Goal: Transaction & Acquisition: Obtain resource

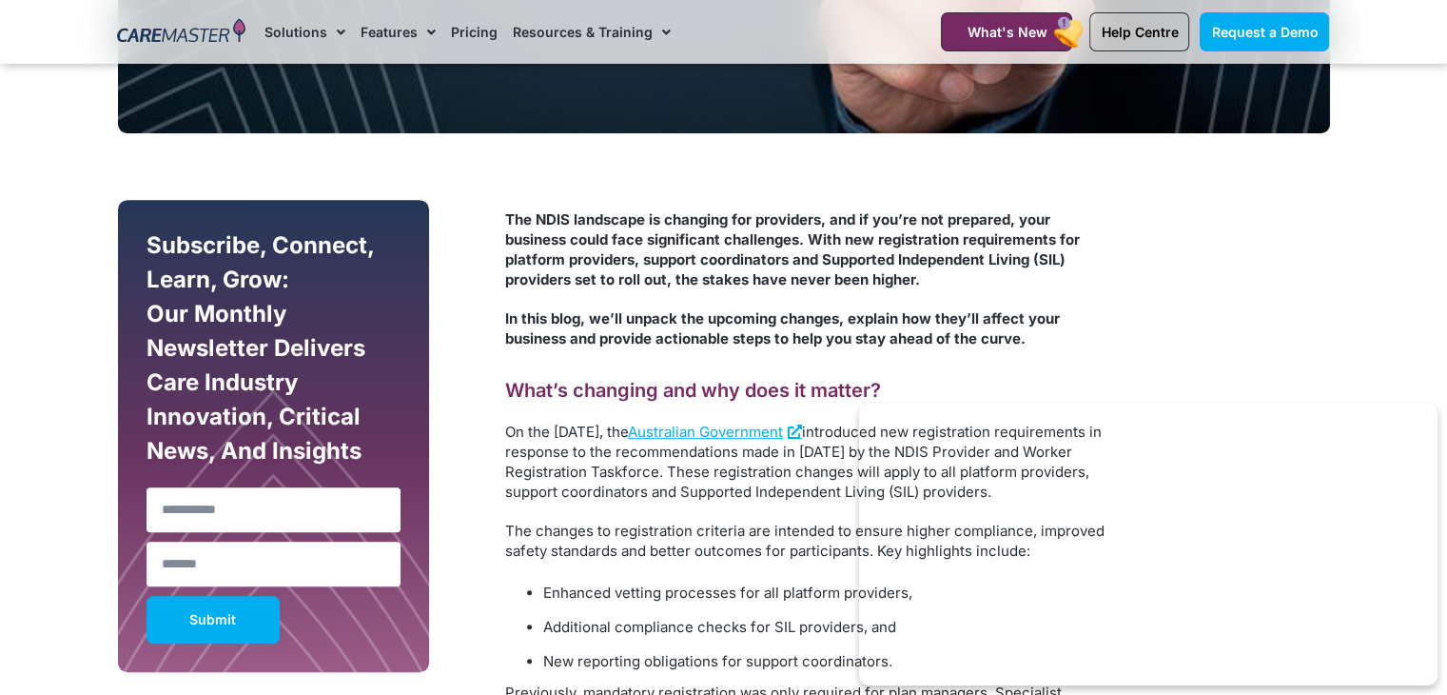
scroll to position [992, 0]
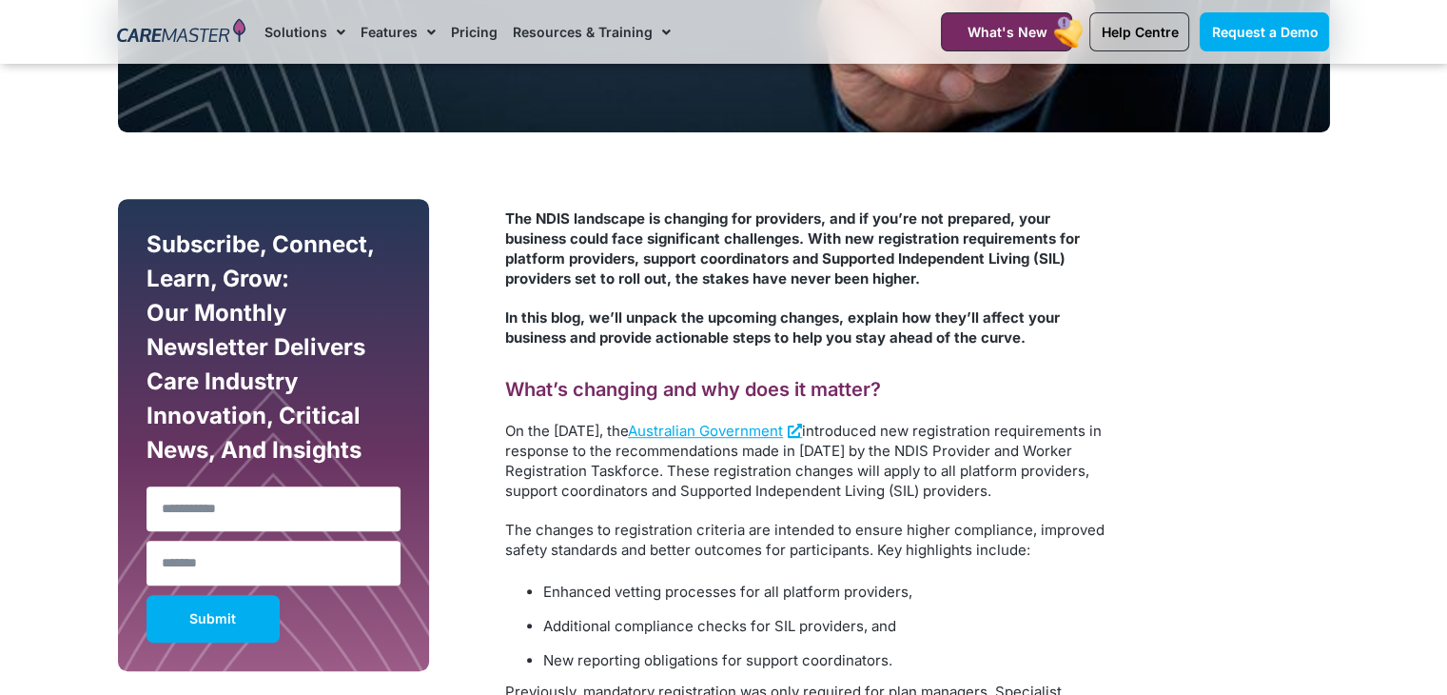
drag, startPoint x: 609, startPoint y: 426, endPoint x: 628, endPoint y: 506, distance: 82.2
click at [628, 500] on p "On the 16th of September 2024, the Australian Government introduced new registr…" at bounding box center [804, 461] width 599 height 80
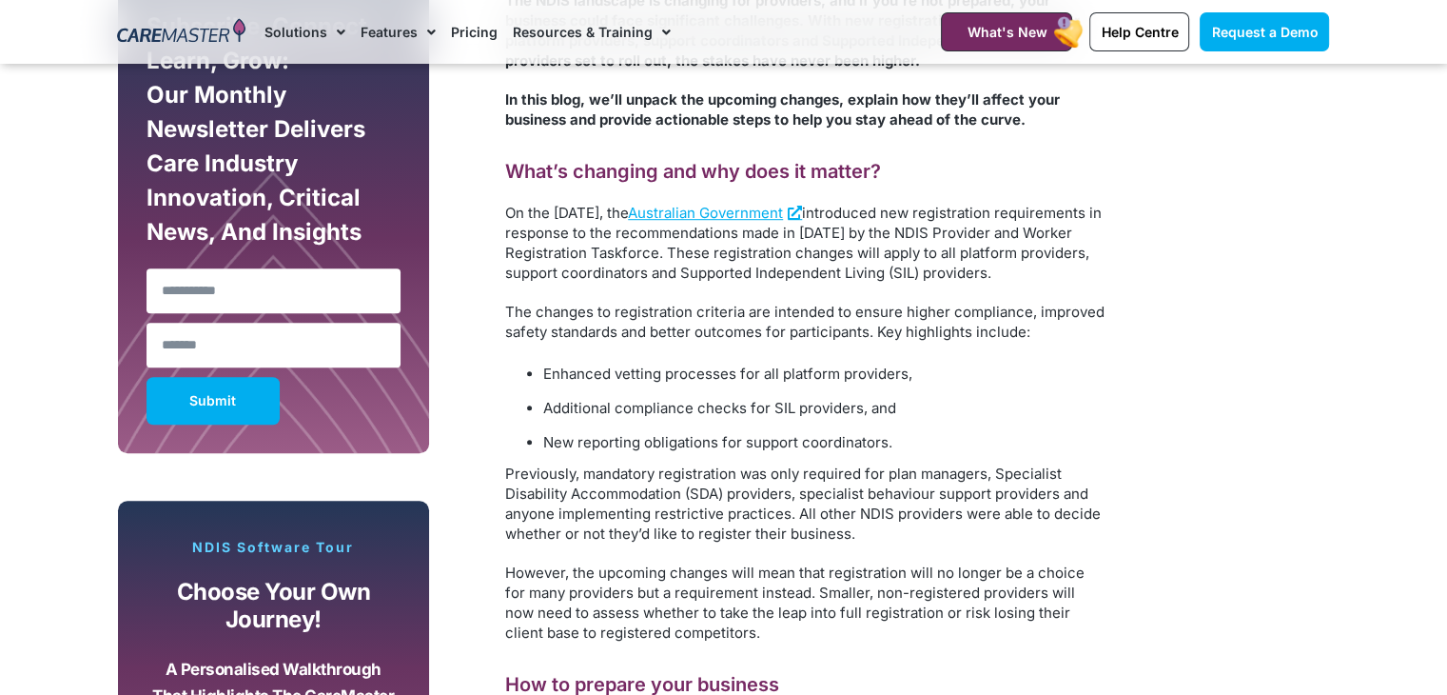
scroll to position [1210, 0]
click at [795, 517] on span "Previously, mandatory registration was only required for plan managers, Special…" at bounding box center [803, 503] width 596 height 78
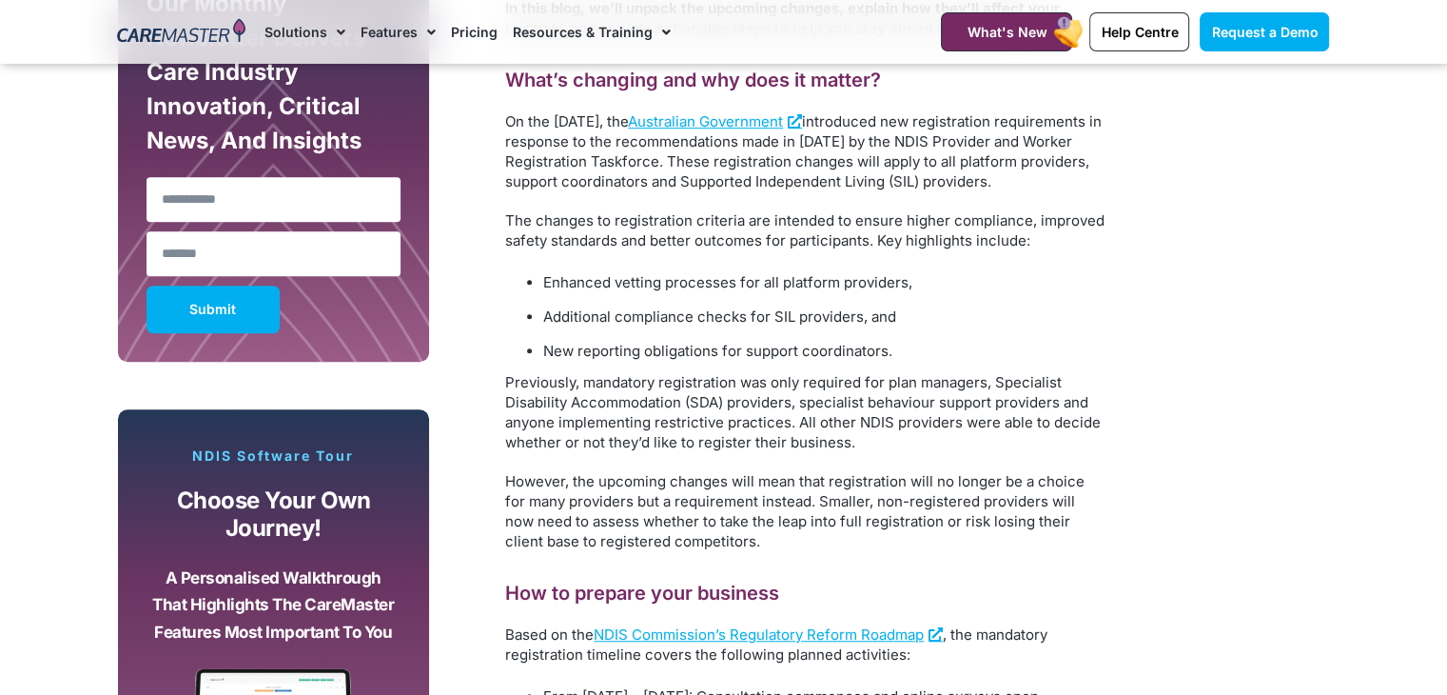
scroll to position [1308, 0]
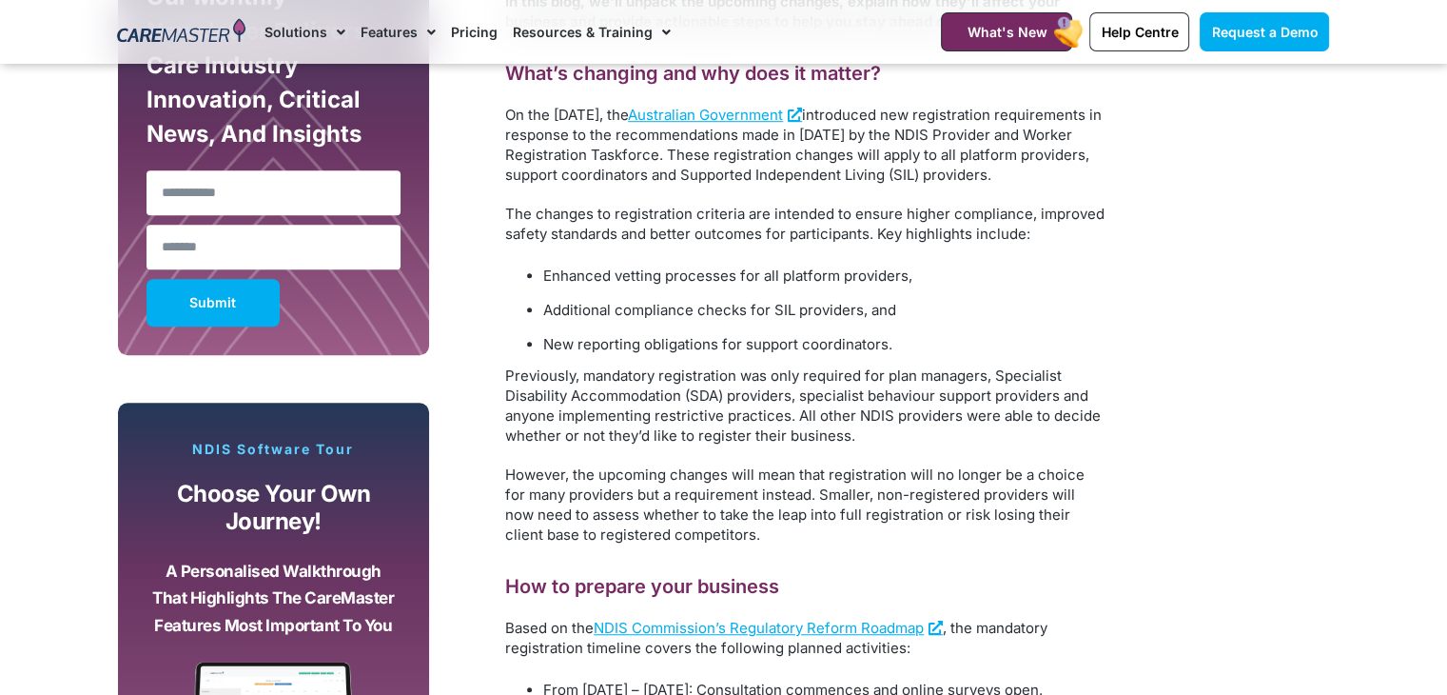
click at [886, 496] on span "However, the upcoming changes will mean that registration will no longer be a c…" at bounding box center [794, 504] width 579 height 78
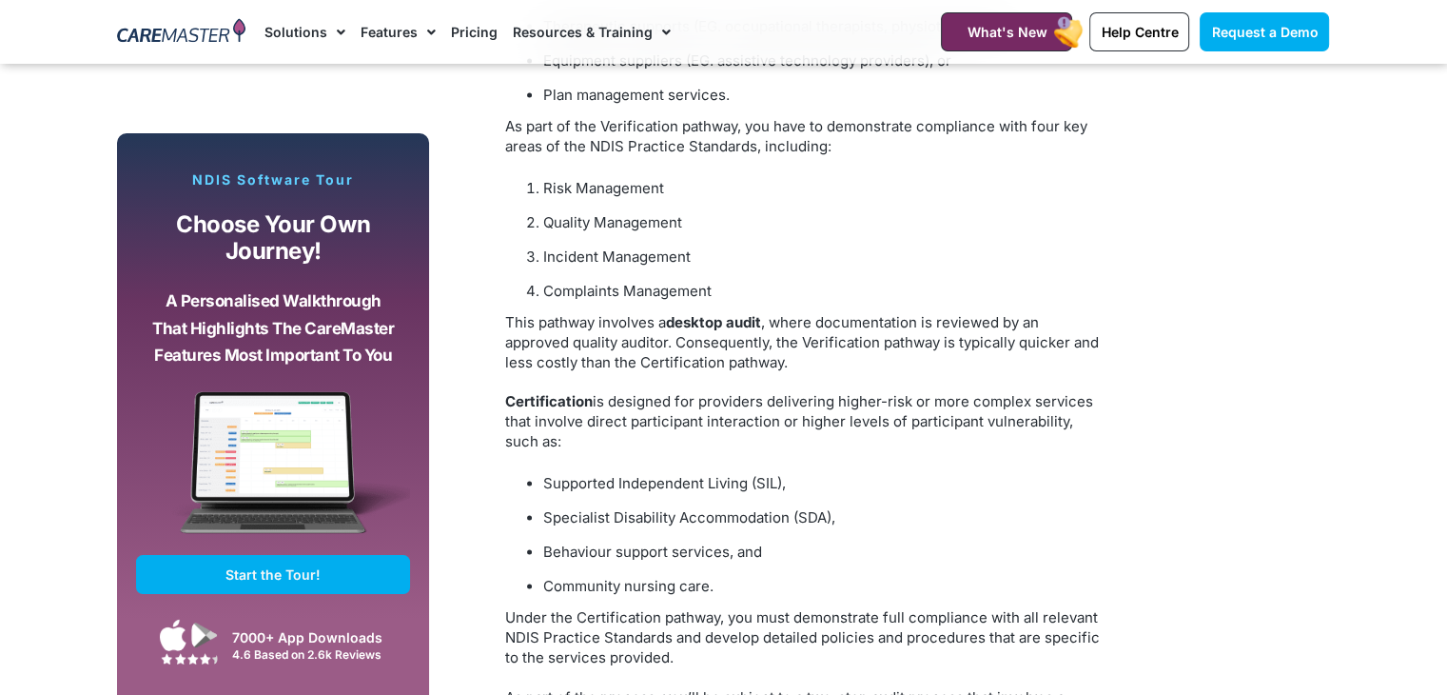
scroll to position [2949, 0]
click at [723, 330] on b "desktop audit" at bounding box center [713, 321] width 95 height 18
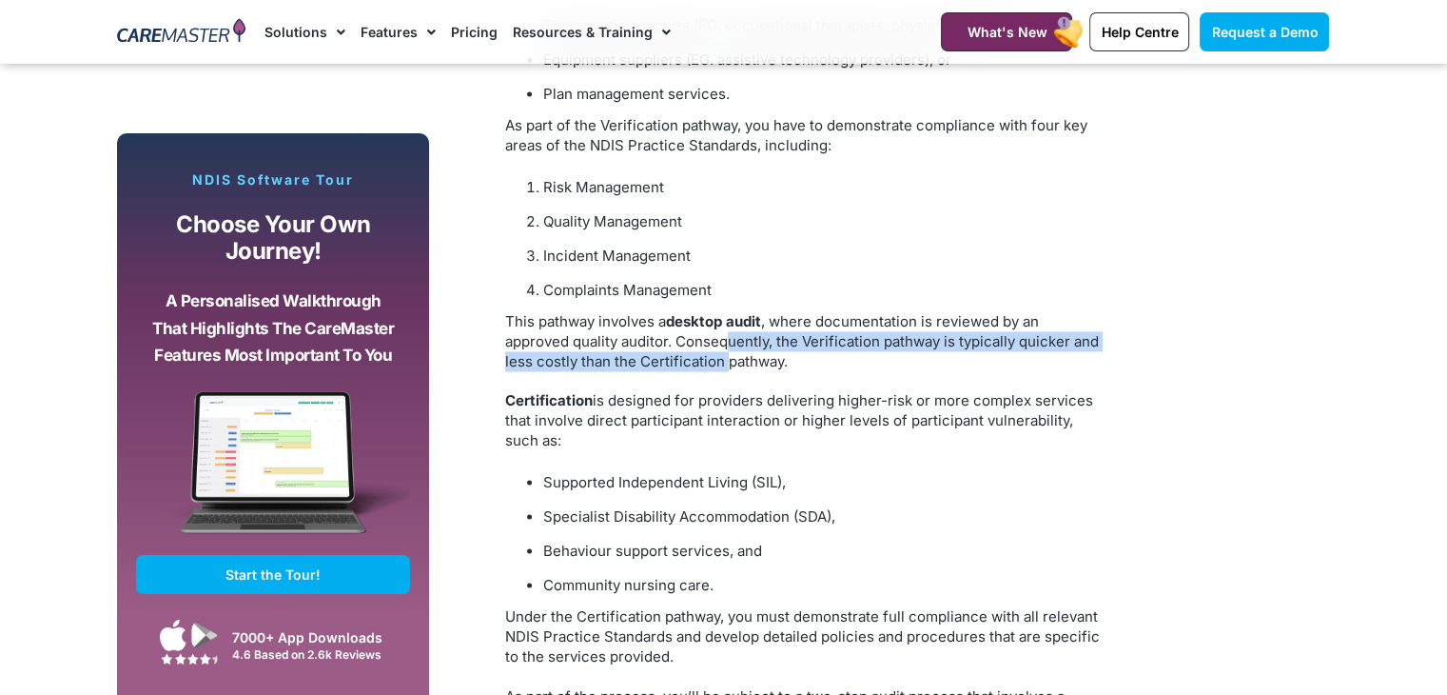
drag, startPoint x: 727, startPoint y: 388, endPoint x: 727, endPoint y: 407, distance: 19.0
click at [727, 370] on span ", where documentation is reviewed by an approved quality auditor. Consequently,…" at bounding box center [802, 341] width 594 height 58
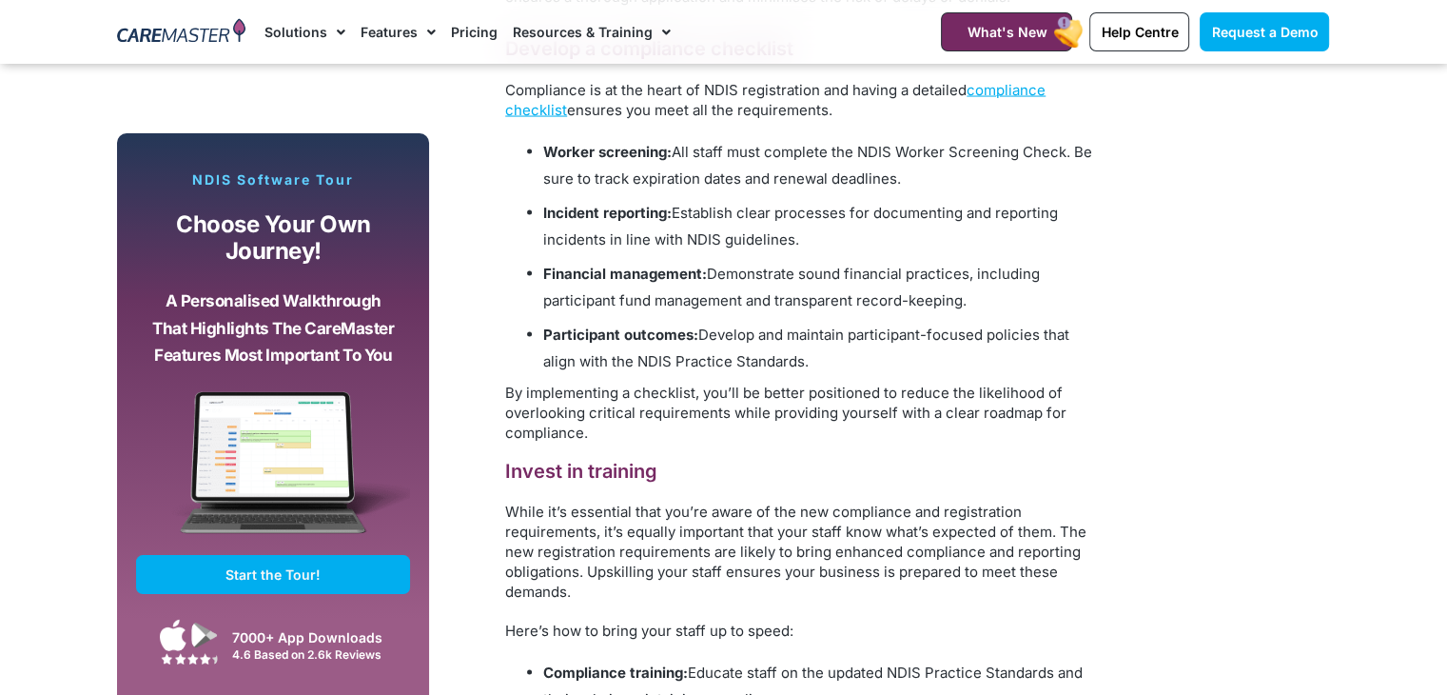
scroll to position [3764, 0]
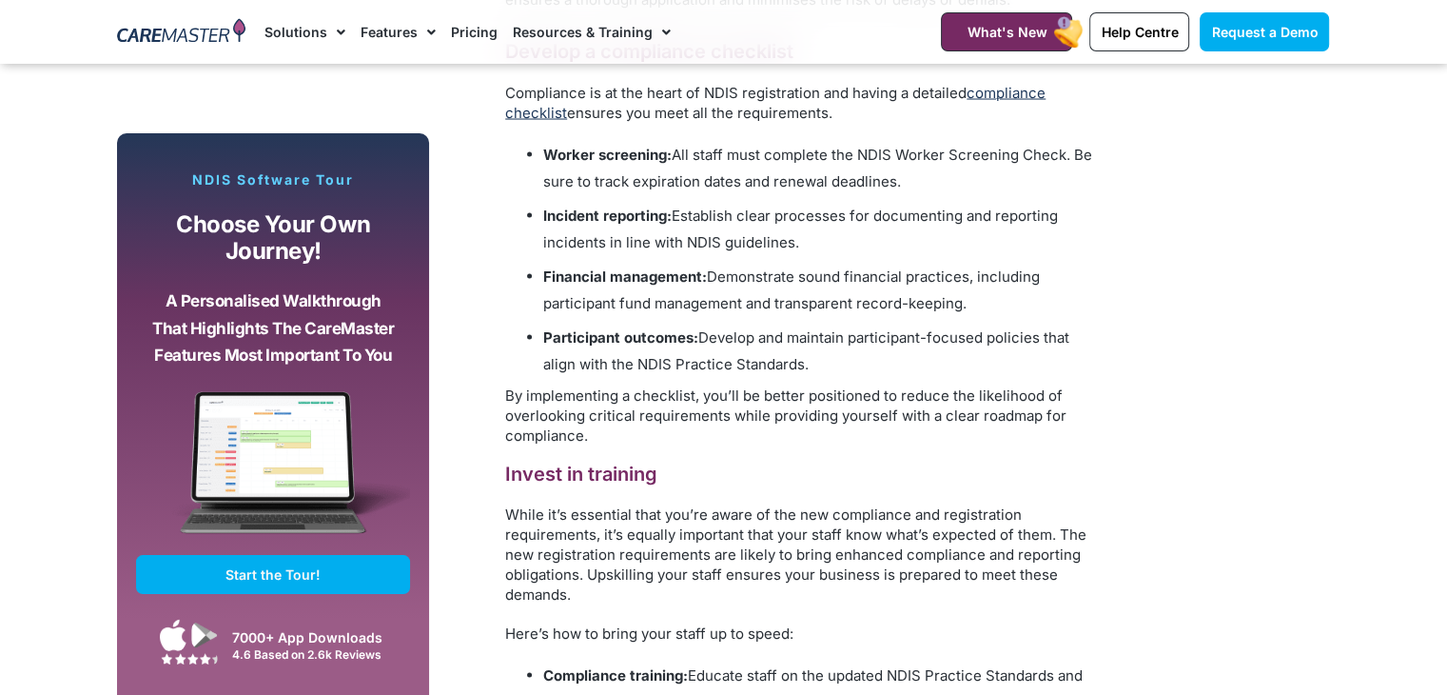
click at [992, 122] on span "compliance checklist" at bounding box center [775, 103] width 540 height 38
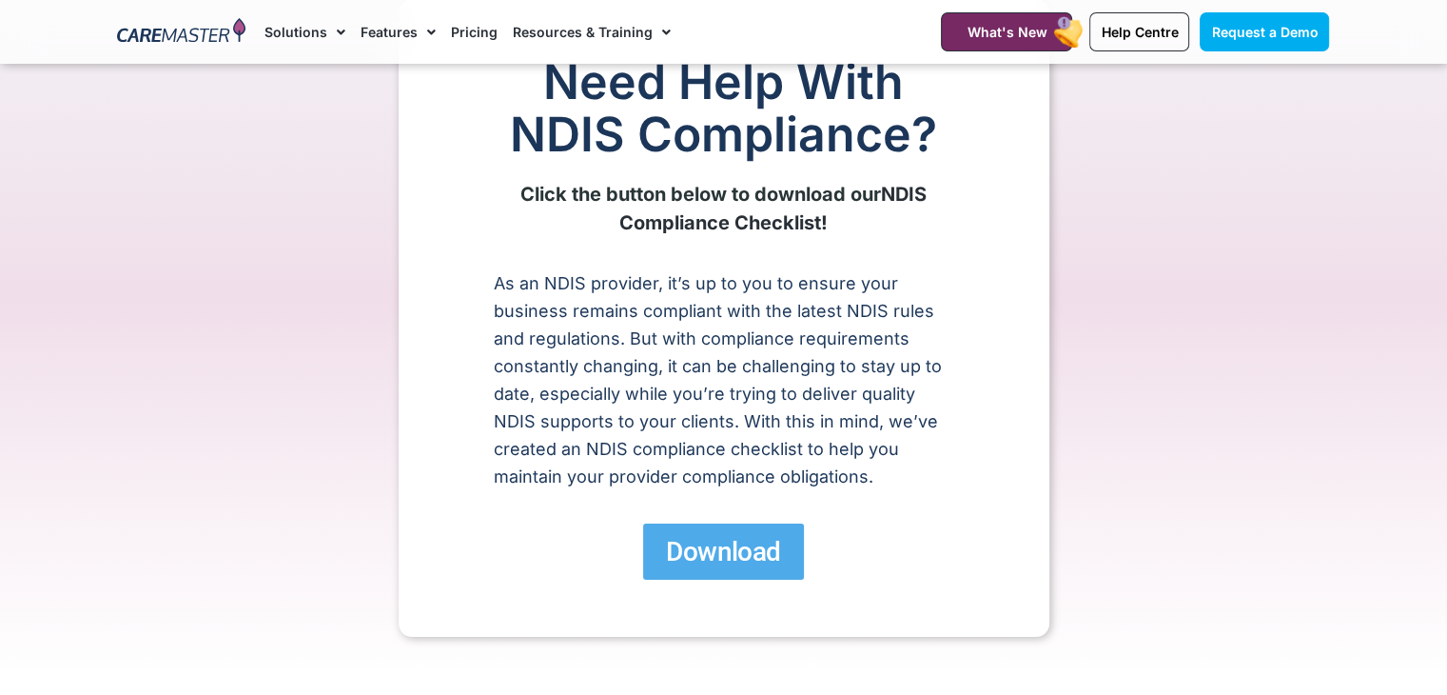
scroll to position [128, 0]
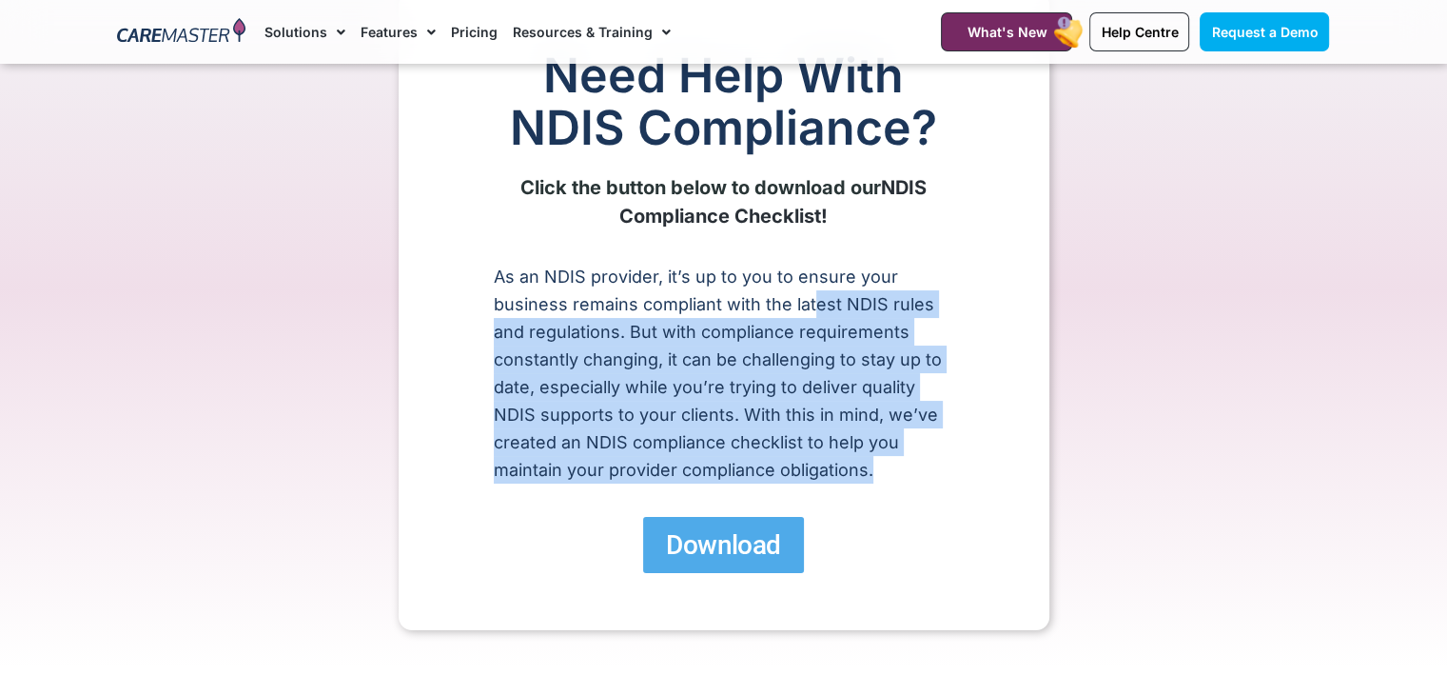
drag, startPoint x: 813, startPoint y: 293, endPoint x: 911, endPoint y: 492, distance: 221.7
click at [911, 492] on div "As an NDIS provider, it’s up to you to ensure your business remains compliant w…" at bounding box center [724, 380] width 460 height 234
click at [788, 536] on link "Download" at bounding box center [723, 545] width 160 height 56
